Goal: Task Accomplishment & Management: Complete application form

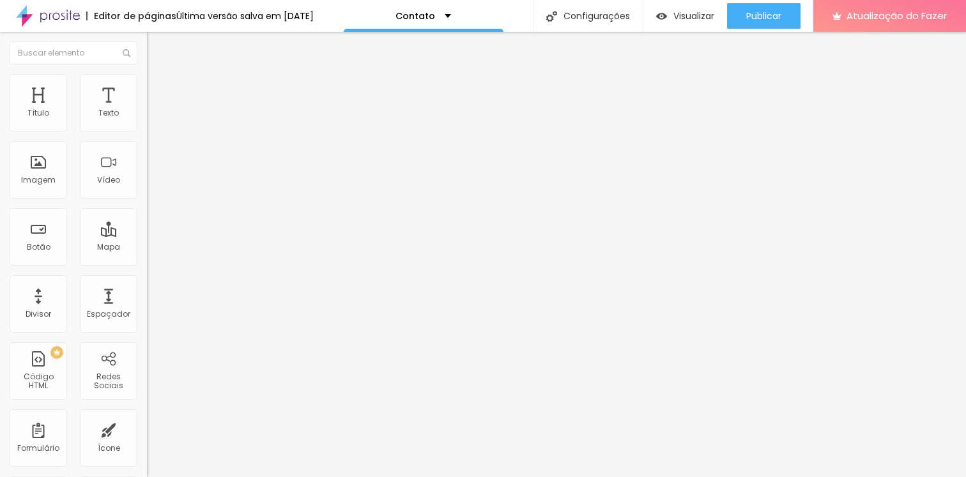
click at [155, 125] on div "Contato" at bounding box center [220, 119] width 130 height 12
click at [147, 129] on img at bounding box center [151, 133] width 8 height 8
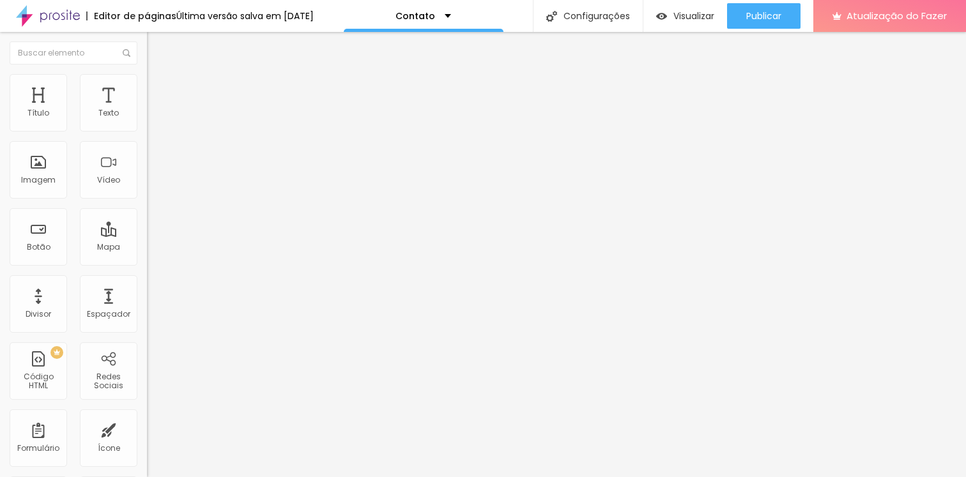
type input "Telemóvel"
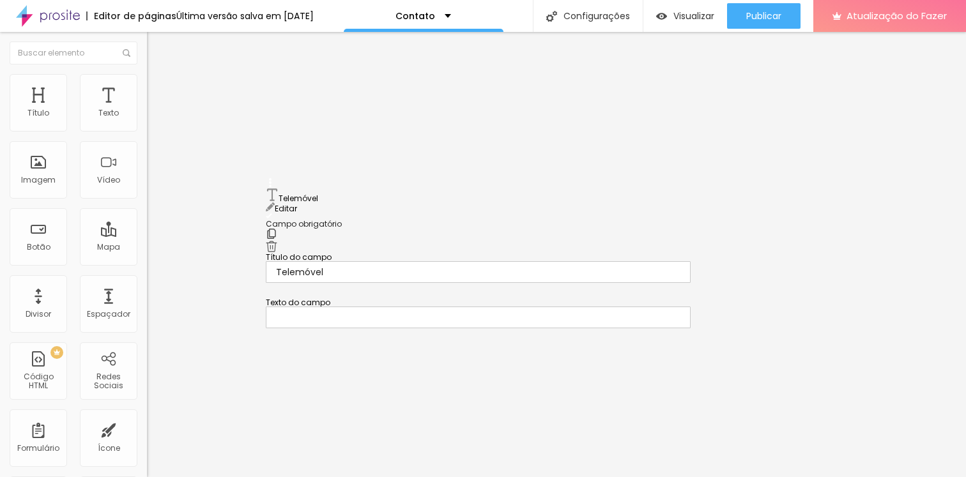
drag, startPoint x: 268, startPoint y: 317, endPoint x: 266, endPoint y: 221, distance: 95.9
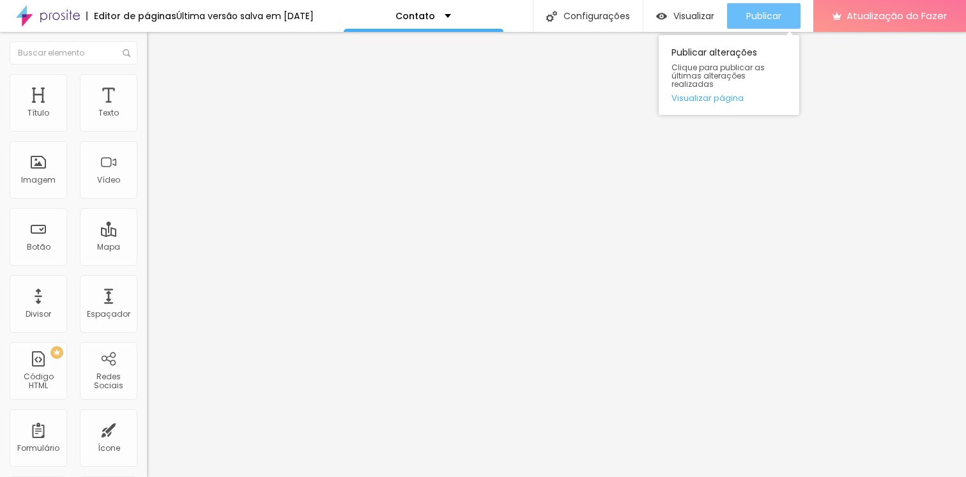
click at [771, 23] on div "Publicar" at bounding box center [763, 16] width 35 height 26
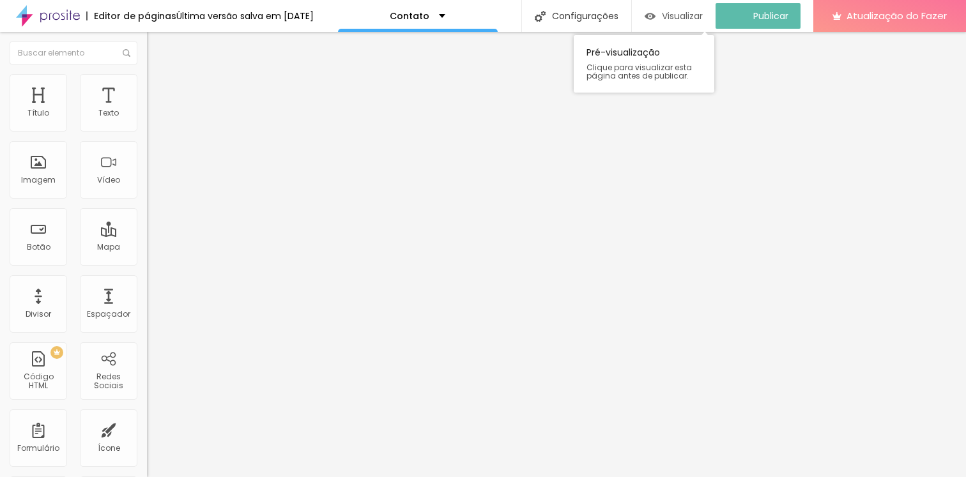
click at [694, 17] on font "Visualizar" at bounding box center [682, 16] width 41 height 13
